Goal: Information Seeking & Learning: Compare options

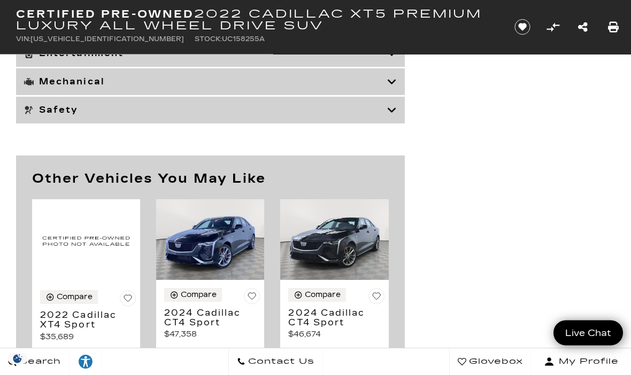
scroll to position [5193, 0]
click at [219, 279] on img at bounding box center [210, 239] width 108 height 81
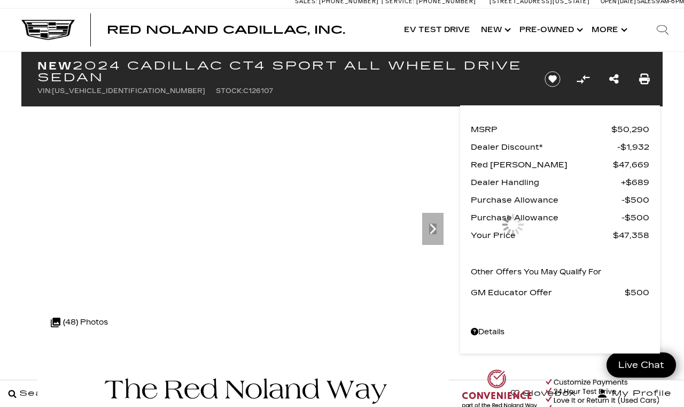
scroll to position [5, 0]
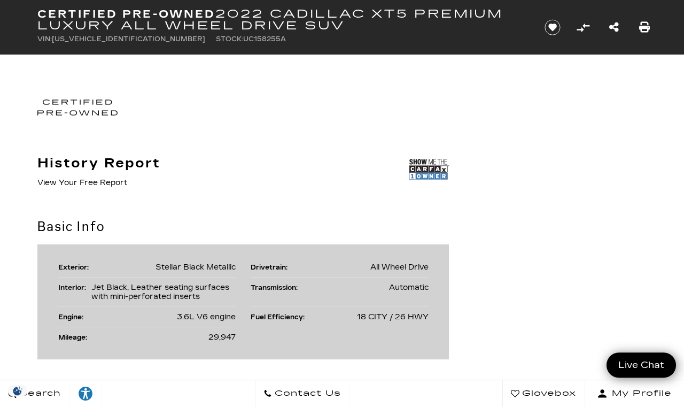
scroll to position [542, 0]
click at [432, 174] on img at bounding box center [429, 169] width 40 height 27
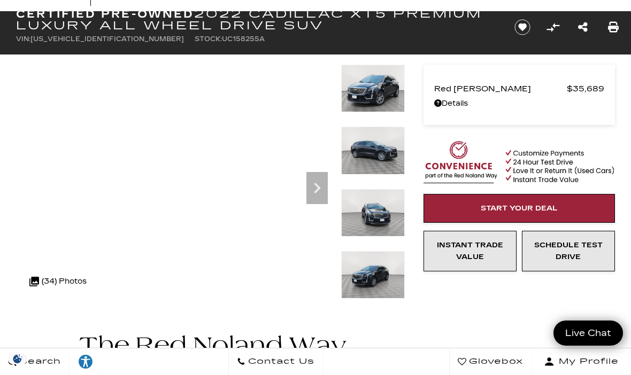
scroll to position [0, 0]
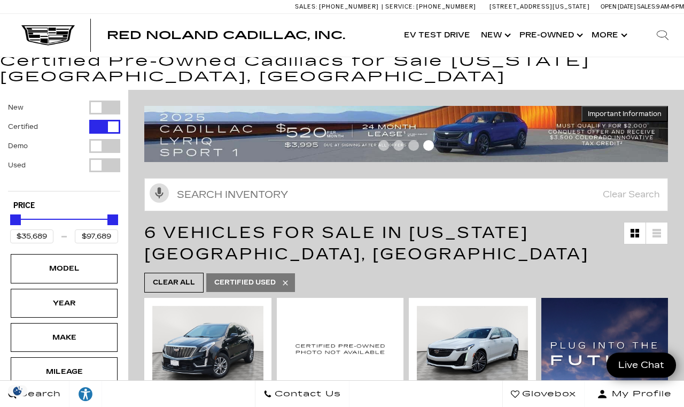
scroll to position [28, 0]
click at [608, 35] on button "Show More" at bounding box center [608, 35] width 44 height 43
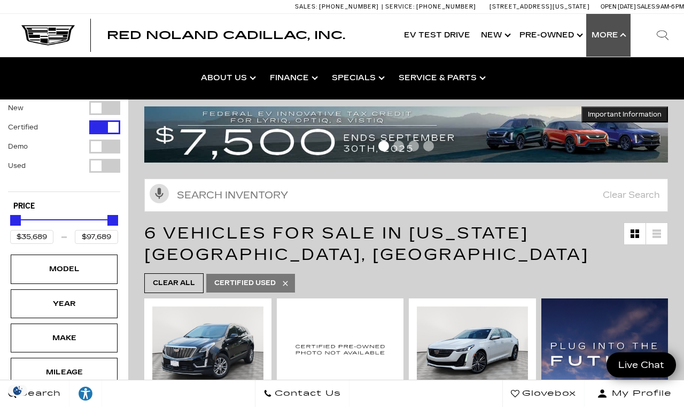
scroll to position [29, 0]
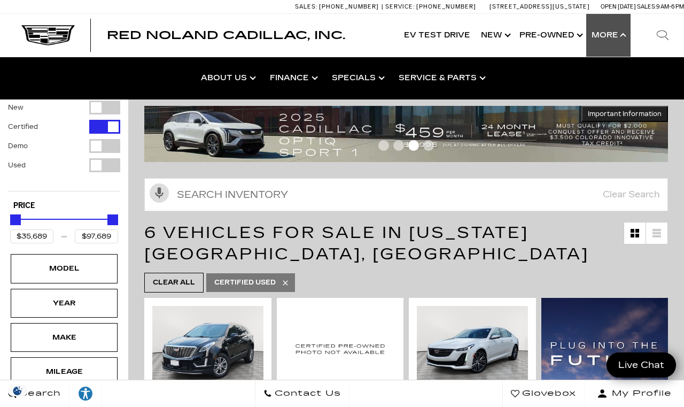
click at [549, 35] on link "Show Pre-Owned" at bounding box center [550, 35] width 72 height 43
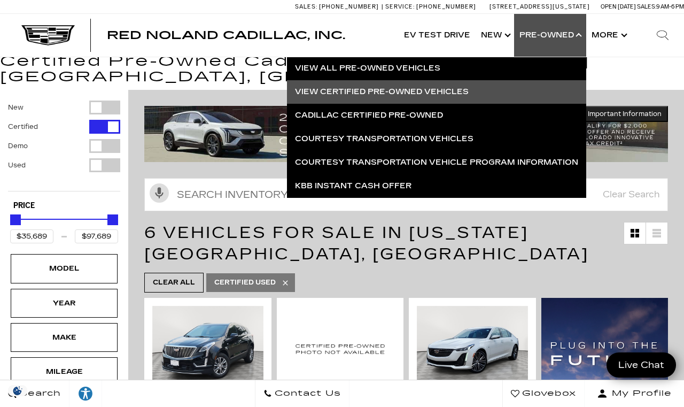
click at [415, 64] on link "View All Pre-Owned Vehicles" at bounding box center [436, 69] width 299 height 24
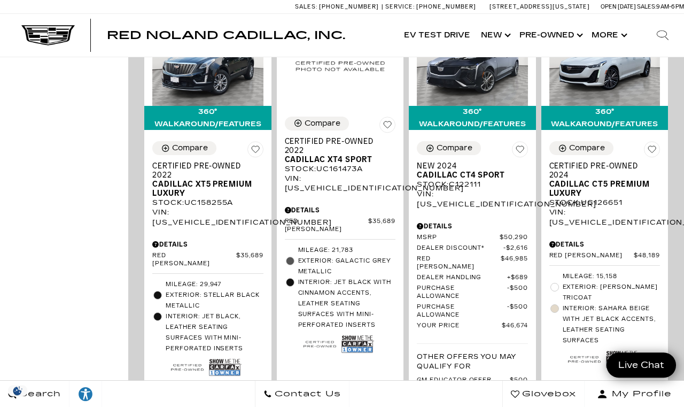
scroll to position [696, 0]
click at [485, 92] on img at bounding box center [472, 64] width 111 height 83
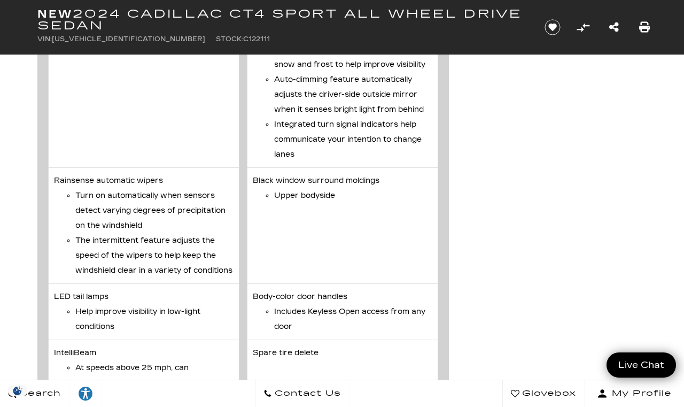
scroll to position [3936, 0]
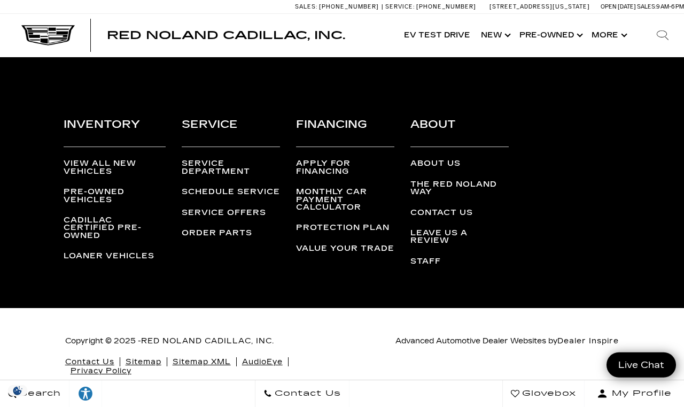
scroll to position [3737, 0]
